Goal: Navigation & Orientation: Locate item on page

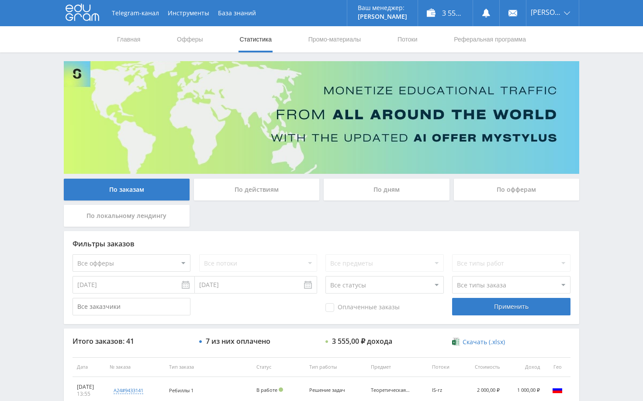
click at [593, 123] on div "Telegram-канал Инструменты База знаний Ваш менеджер: [PERSON_NAME] Online @edug…" at bounding box center [321, 366] width 643 height 733
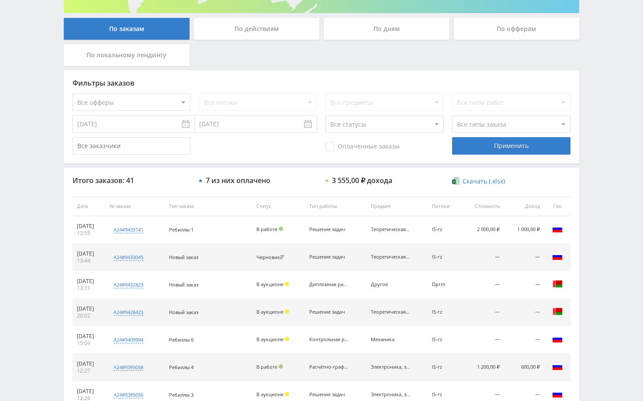
scroll to position [218, 0]
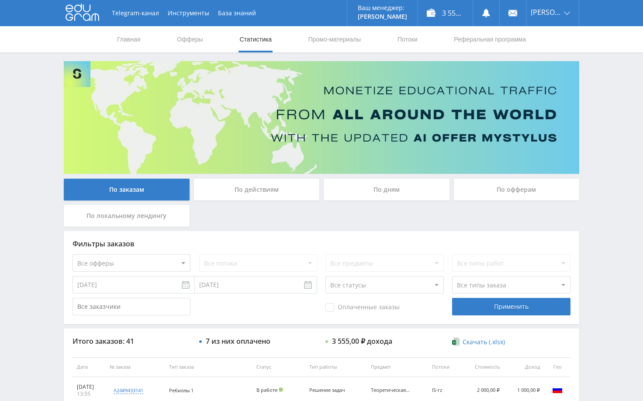
click at [614, 136] on div "Telegram-канал Инструменты База знаний Ваш менеджер: [PERSON_NAME] Online @edug…" at bounding box center [321, 366] width 643 height 733
click at [600, 101] on div "Telegram-канал Инструменты База знаний Ваш менеджер: [PERSON_NAME] Online @edug…" at bounding box center [321, 366] width 643 height 733
click at [595, 90] on div "Telegram-канал Инструменты База знаний Ваш менеджер: [PERSON_NAME] Online @edug…" at bounding box center [321, 366] width 643 height 733
click at [610, 112] on div "Telegram-канал Инструменты База знаний Ваш менеджер: [PERSON_NAME] Online @edug…" at bounding box center [321, 366] width 643 height 733
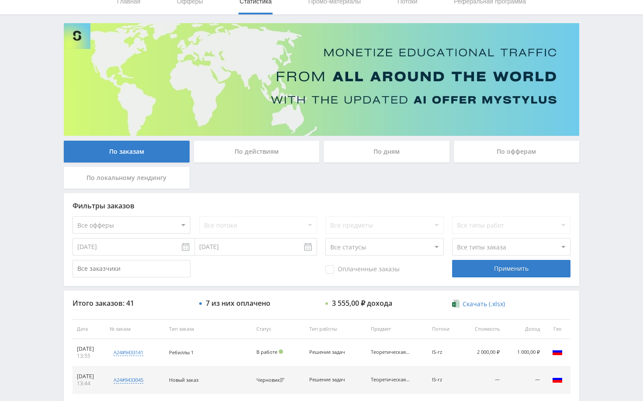
scroll to position [87, 0]
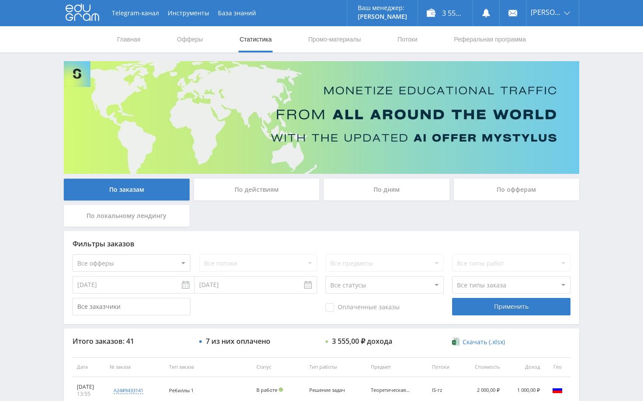
click at [604, 113] on div "Telegram-канал Инструменты База знаний Ваш менеджер: [PERSON_NAME] Online @edug…" at bounding box center [321, 366] width 643 height 733
